Goal: Navigation & Orientation: Find specific page/section

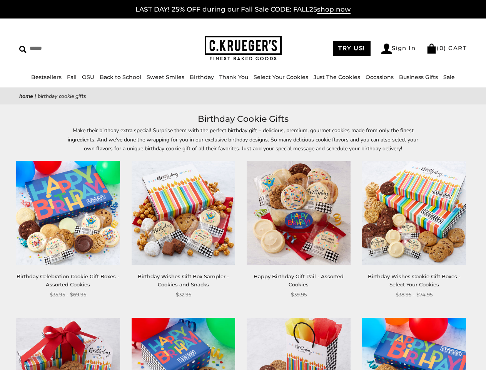
click at [243, 185] on div "**********" at bounding box center [292, 230] width 115 height 138
click at [70, 48] on input "Search" at bounding box center [70, 48] width 102 height 12
click at [377, 77] on link "Occasions" at bounding box center [380, 77] width 28 height 7
click at [243, 241] on ul "Baby Birthday College Care Packages Congratulations Everyday Get Well Soon Glut…" at bounding box center [272, 198] width 82 height 186
